Goal: Communication & Community: Answer question/provide support

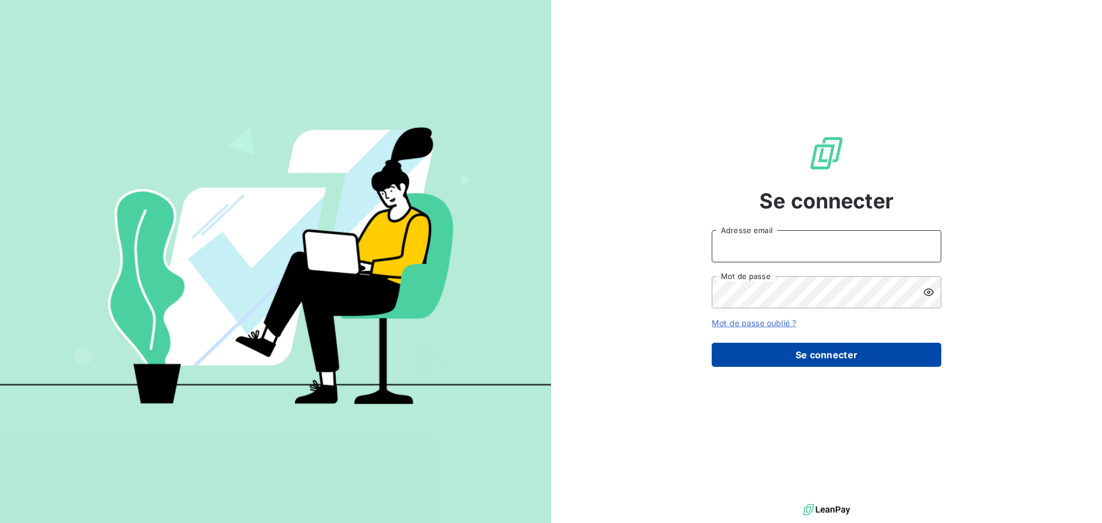
type input "[EMAIL_ADDRESS][DOMAIN_NAME]"
click at [811, 362] on button "Se connecter" at bounding box center [827, 355] width 230 height 24
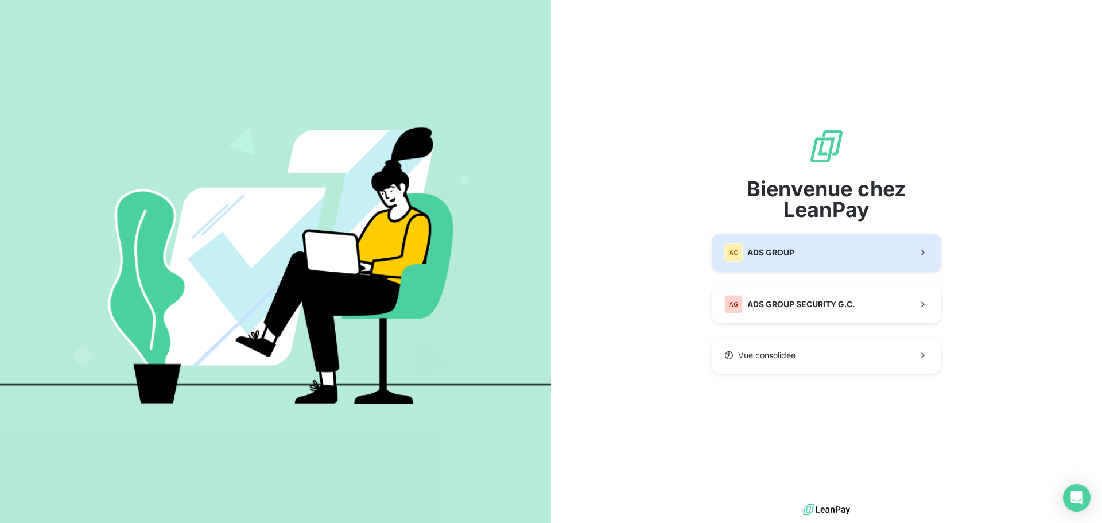
click at [851, 257] on button "AG ADS GROUP" at bounding box center [827, 253] width 230 height 38
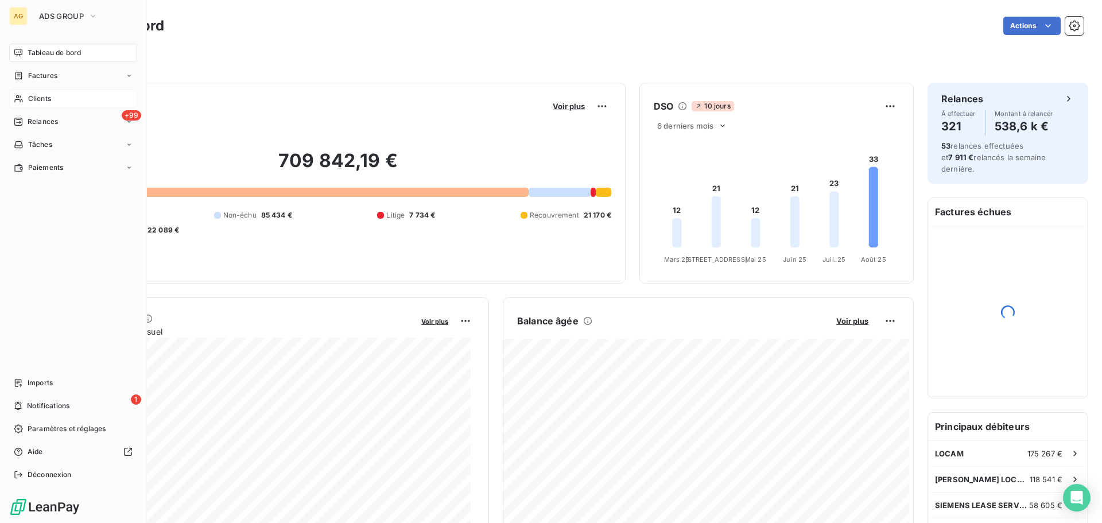
click at [63, 102] on div "Clients" at bounding box center [73, 99] width 128 height 18
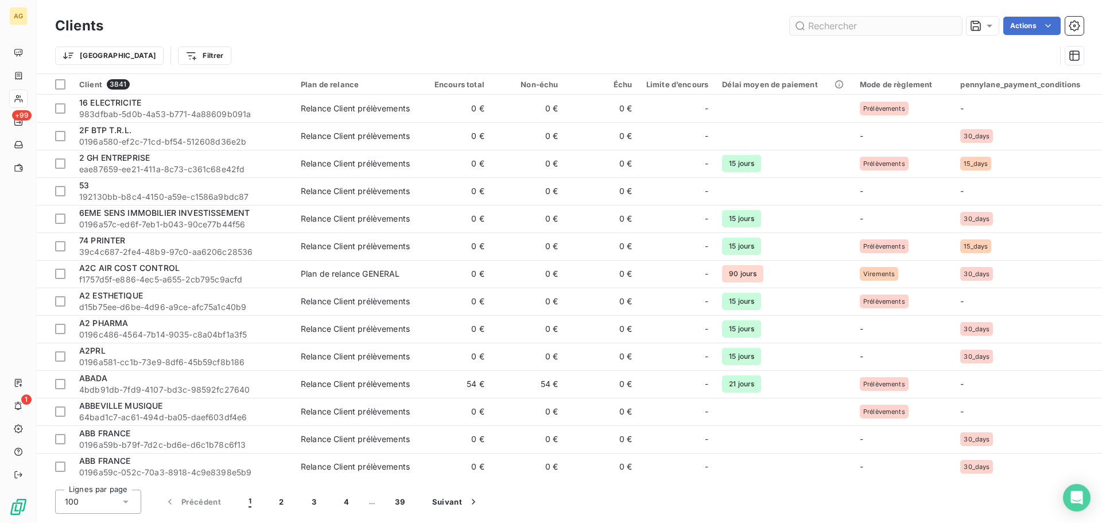
click at [899, 29] on input "text" at bounding box center [876, 26] width 172 height 18
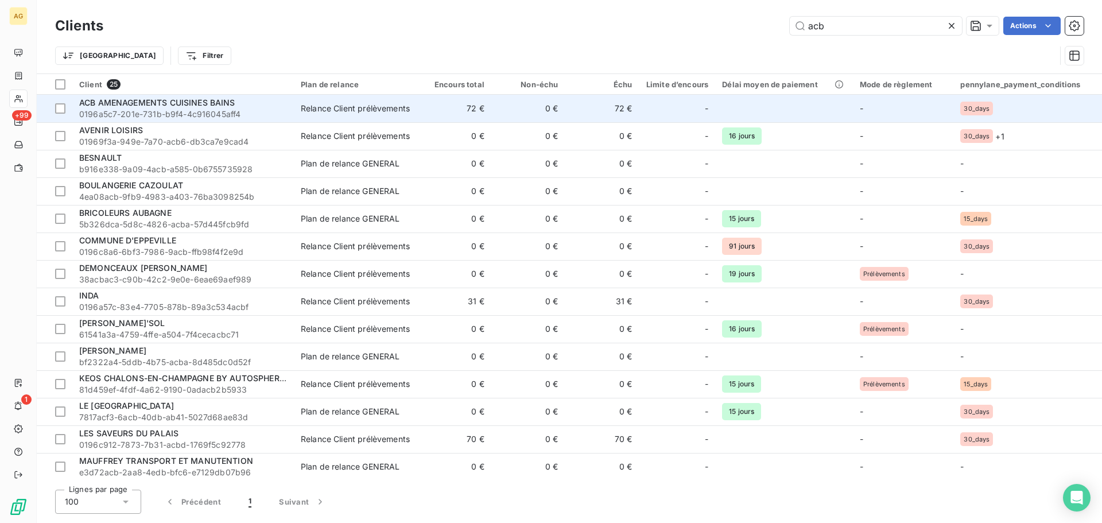
type input "acb"
click at [202, 102] on span "ACB AMENAGEMENTS CUISINES BAINS" at bounding box center [157, 103] width 156 height 10
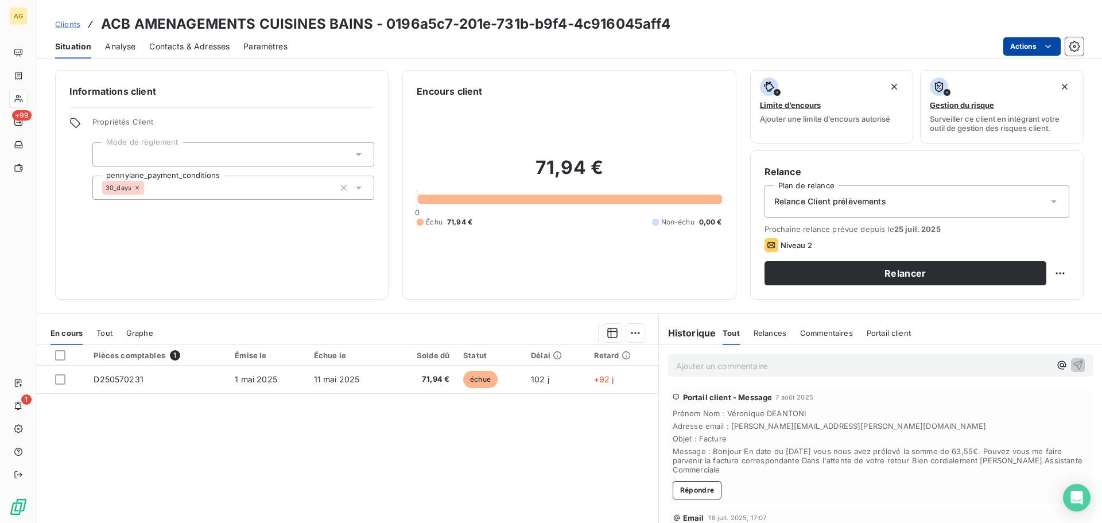
click at [1024, 45] on html "AG +99 1 Clients ACB AMENAGEMENTS CUISINES BAINS - 0196a5c7-201e-731b-b9f4-4c91…" at bounding box center [551, 261] width 1102 height 523
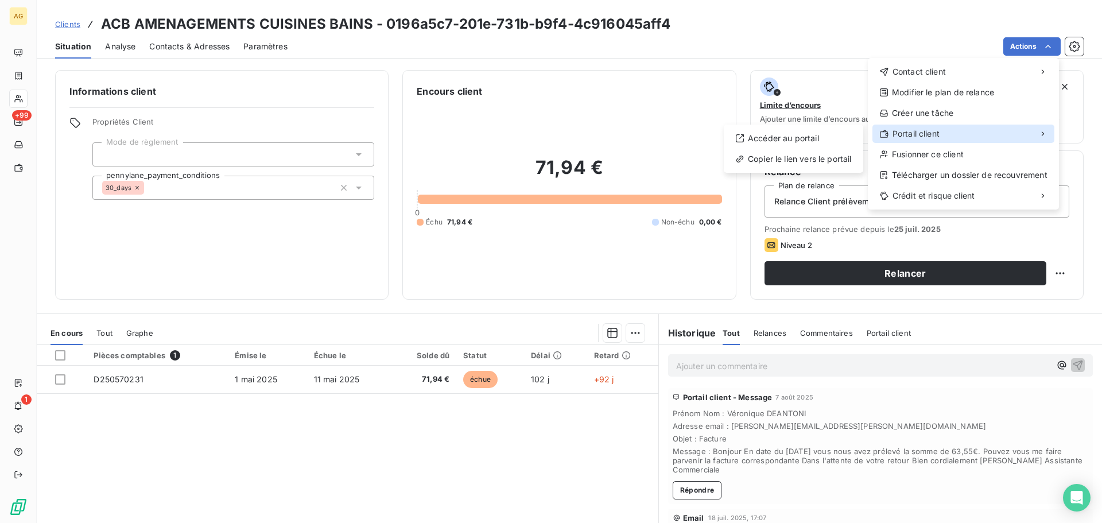
click at [938, 131] on span "Portail client" at bounding box center [916, 133] width 47 height 11
click at [794, 162] on div "Copier le lien vers le portail" at bounding box center [794, 159] width 130 height 18
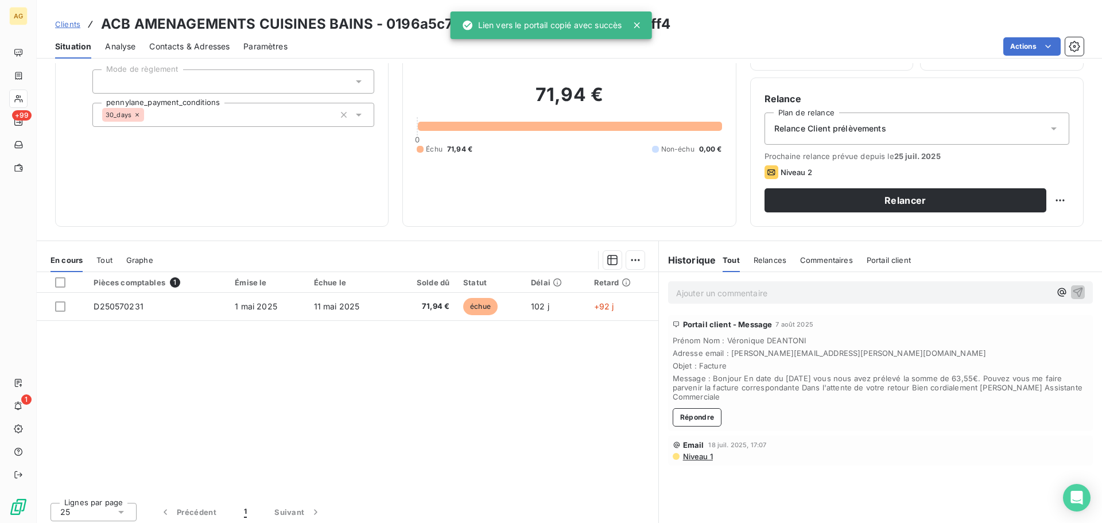
scroll to position [78, 0]
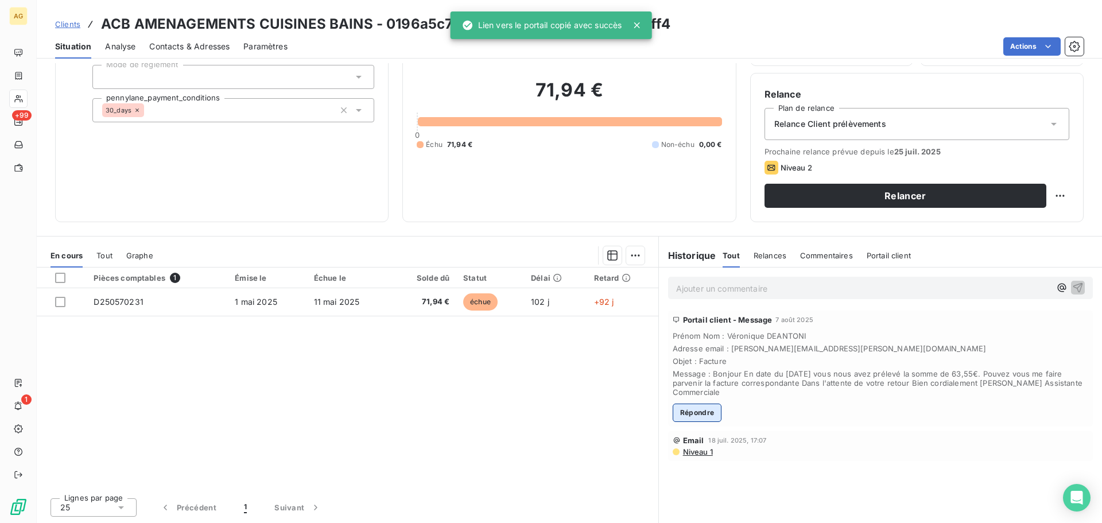
click at [683, 411] on button "Répondre" at bounding box center [697, 413] width 49 height 18
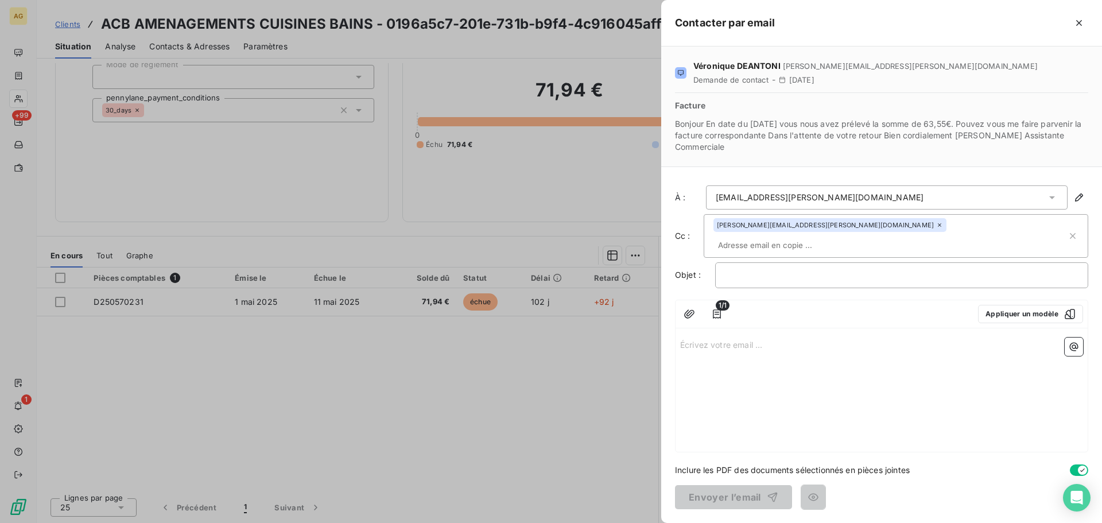
drag, startPoint x: 1081, startPoint y: 23, endPoint x: 896, endPoint y: 14, distance: 185.6
click at [1080, 23] on icon "button" at bounding box center [1079, 22] width 11 height 11
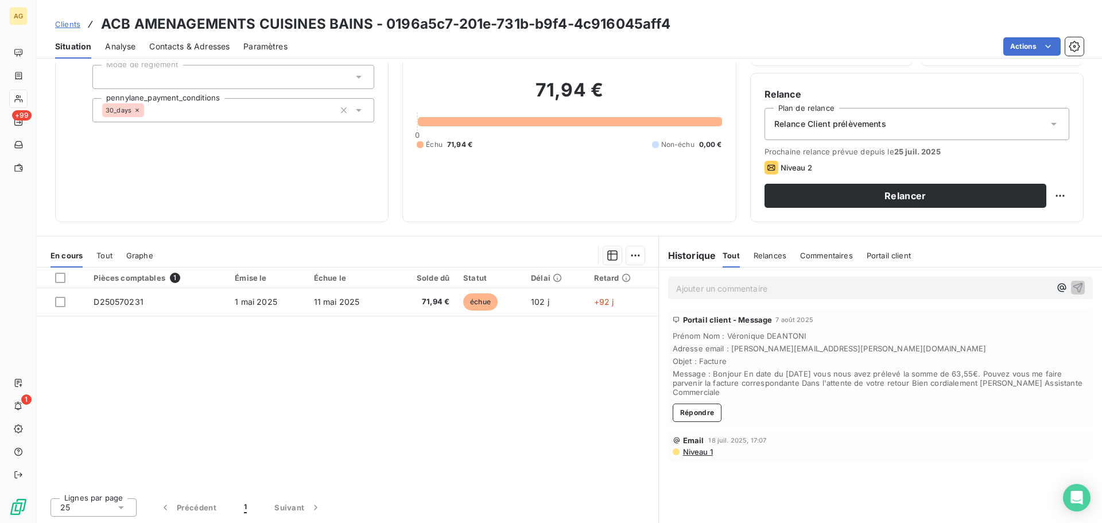
click at [102, 260] on span "Tout" at bounding box center [104, 255] width 16 height 9
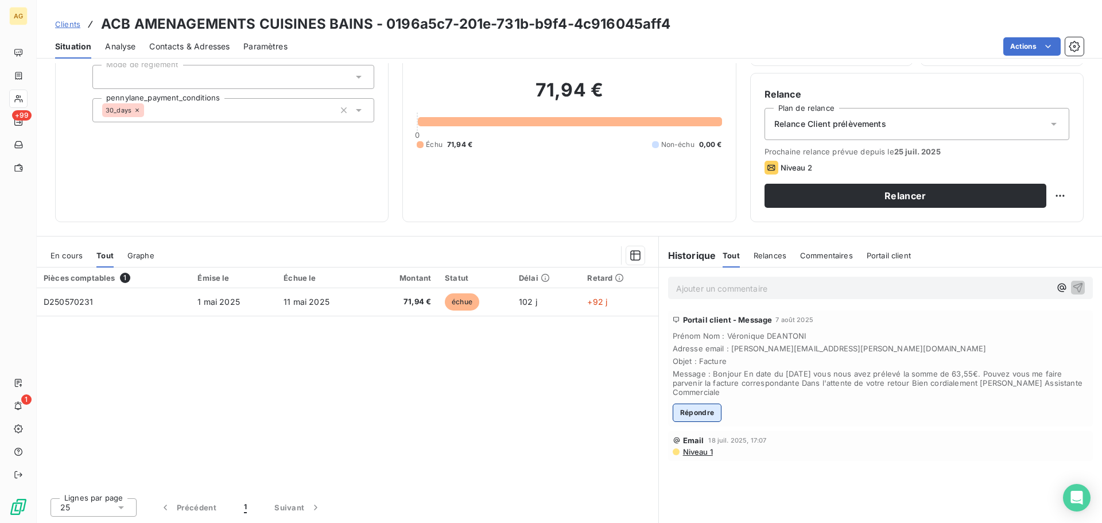
click at [707, 410] on button "Répondre" at bounding box center [697, 413] width 49 height 18
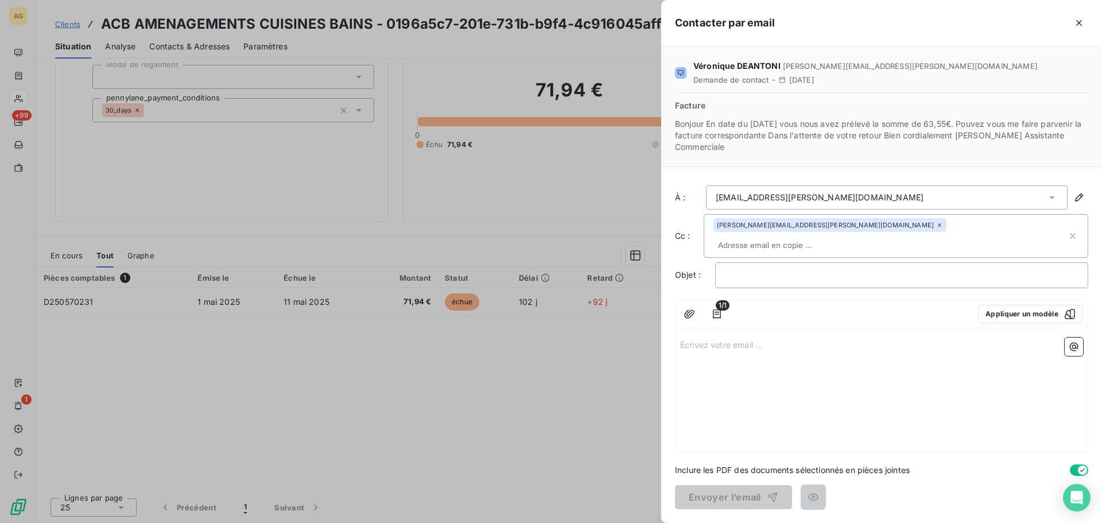
click at [713, 345] on div "Écrivez votre email ... ﻿" at bounding box center [882, 392] width 412 height 119
click at [734, 338] on p "Écrivez votre email ... ﻿" at bounding box center [881, 344] width 403 height 13
drag, startPoint x: 828, startPoint y: 226, endPoint x: 715, endPoint y: 230, distance: 113.2
click at [715, 230] on div "v.deantoni@schmidt-fagnieres.com" at bounding box center [830, 225] width 233 height 14
drag, startPoint x: 827, startPoint y: 224, endPoint x: 716, endPoint y: 226, distance: 110.8
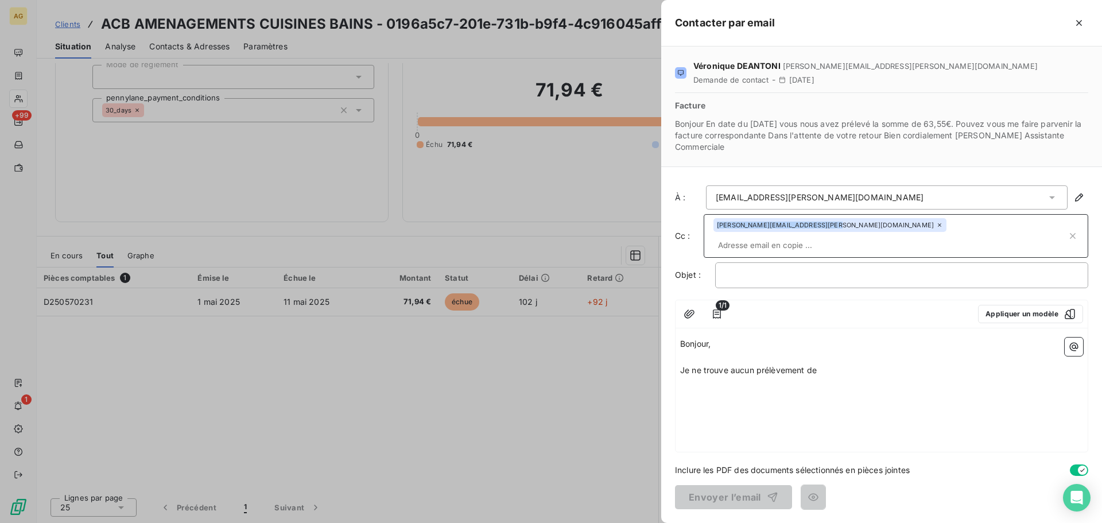
click at [716, 226] on div "v.deantoni@schmidt-fagnieres.com" at bounding box center [830, 225] width 233 height 14
drag, startPoint x: 855, startPoint y: 196, endPoint x: 694, endPoint y: 210, distance: 161.9
click at [694, 210] on div "À : s.jumeaux@schmidt-fagnieres.com" at bounding box center [881, 197] width 413 height 24
click at [1052, 194] on icon at bounding box center [1052, 197] width 11 height 11
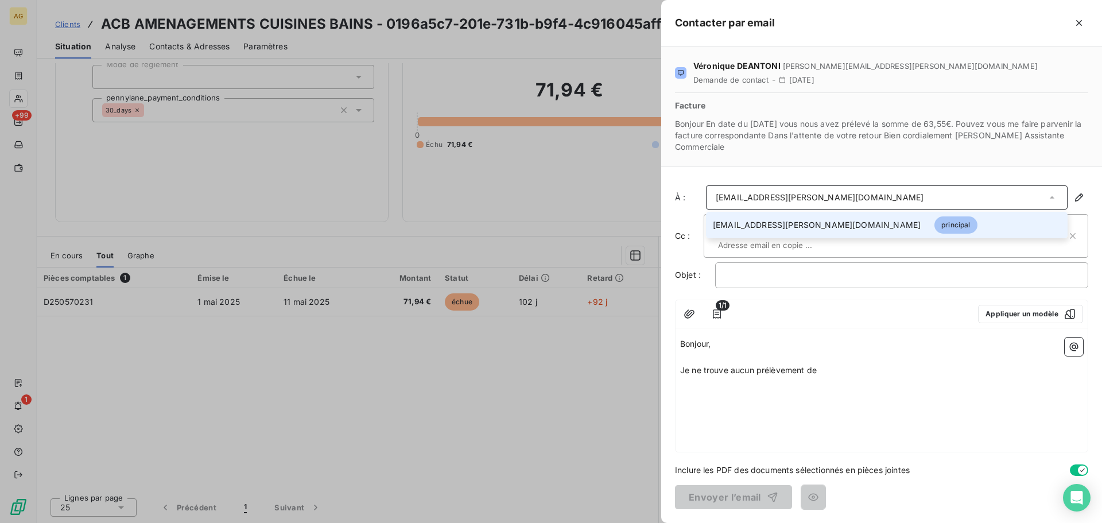
click at [887, 194] on div "s.jumeaux@schmidt-fagnieres.com" at bounding box center [887, 197] width 362 height 24
